Goal: Use online tool/utility

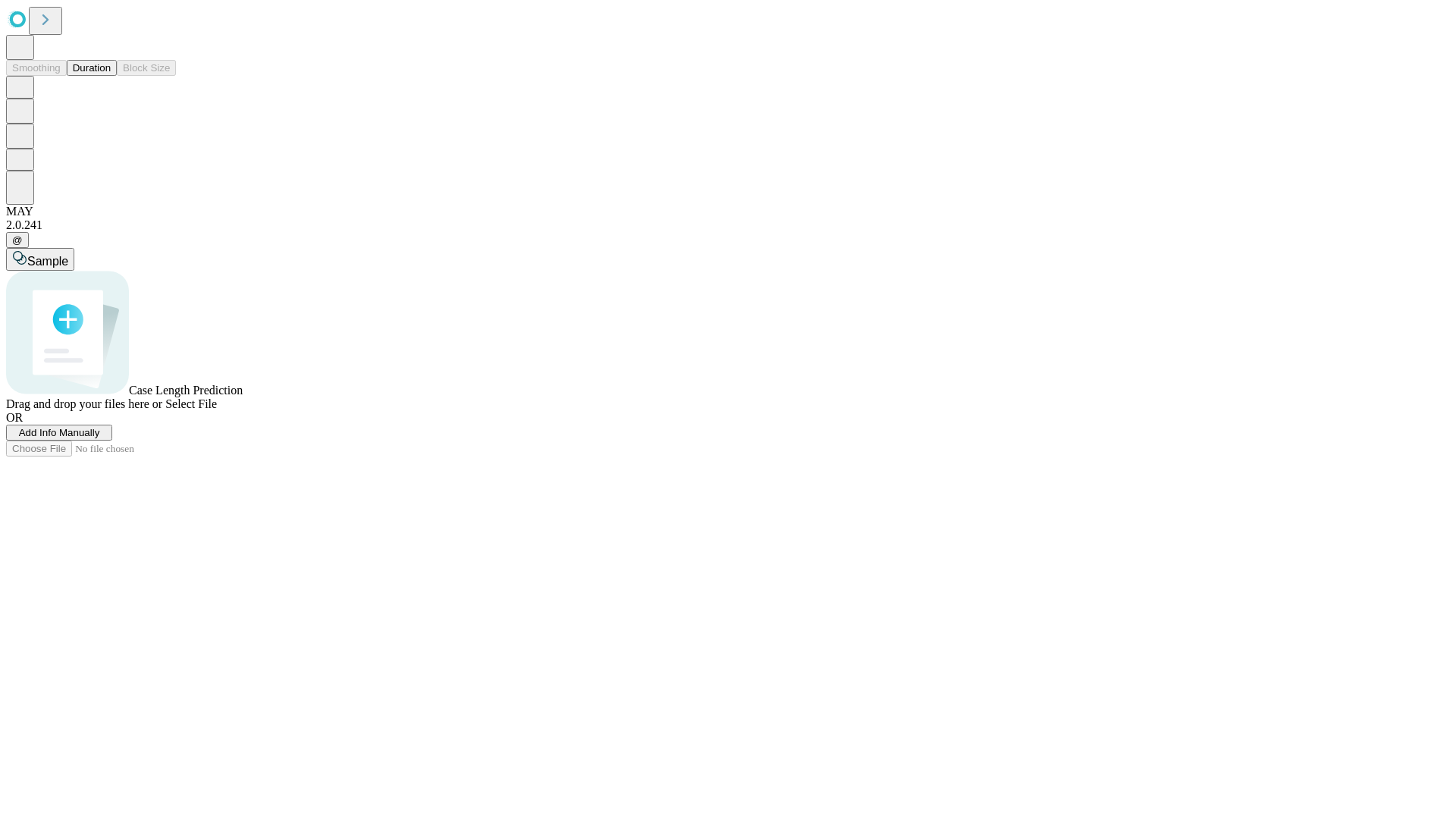
click at [217, 410] on span "Select File" at bounding box center [191, 404] width 51 height 13
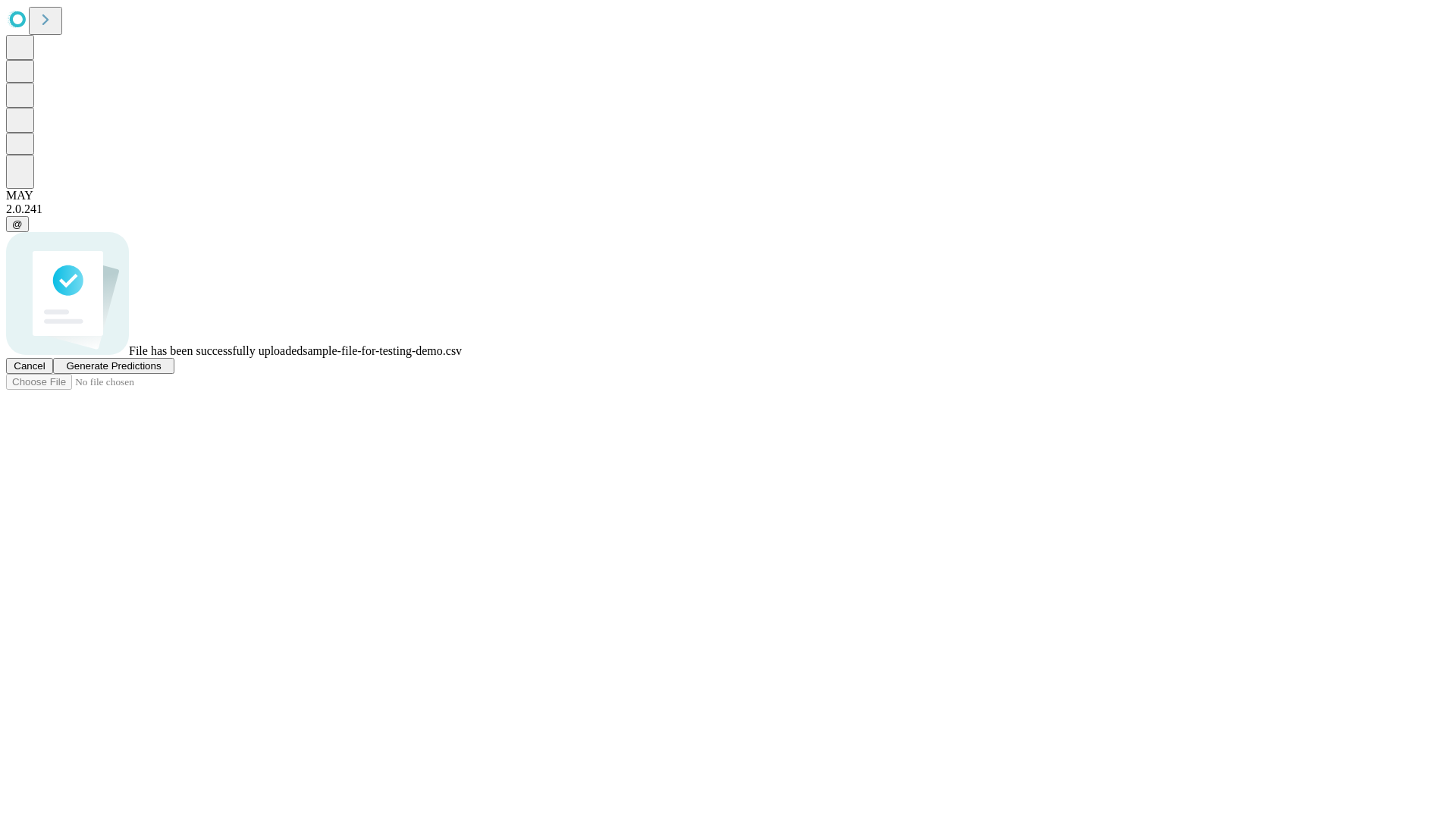
click at [161, 372] on span "Generate Predictions" at bounding box center [113, 366] width 95 height 12
